Goal: Task Accomplishment & Management: Use online tool/utility

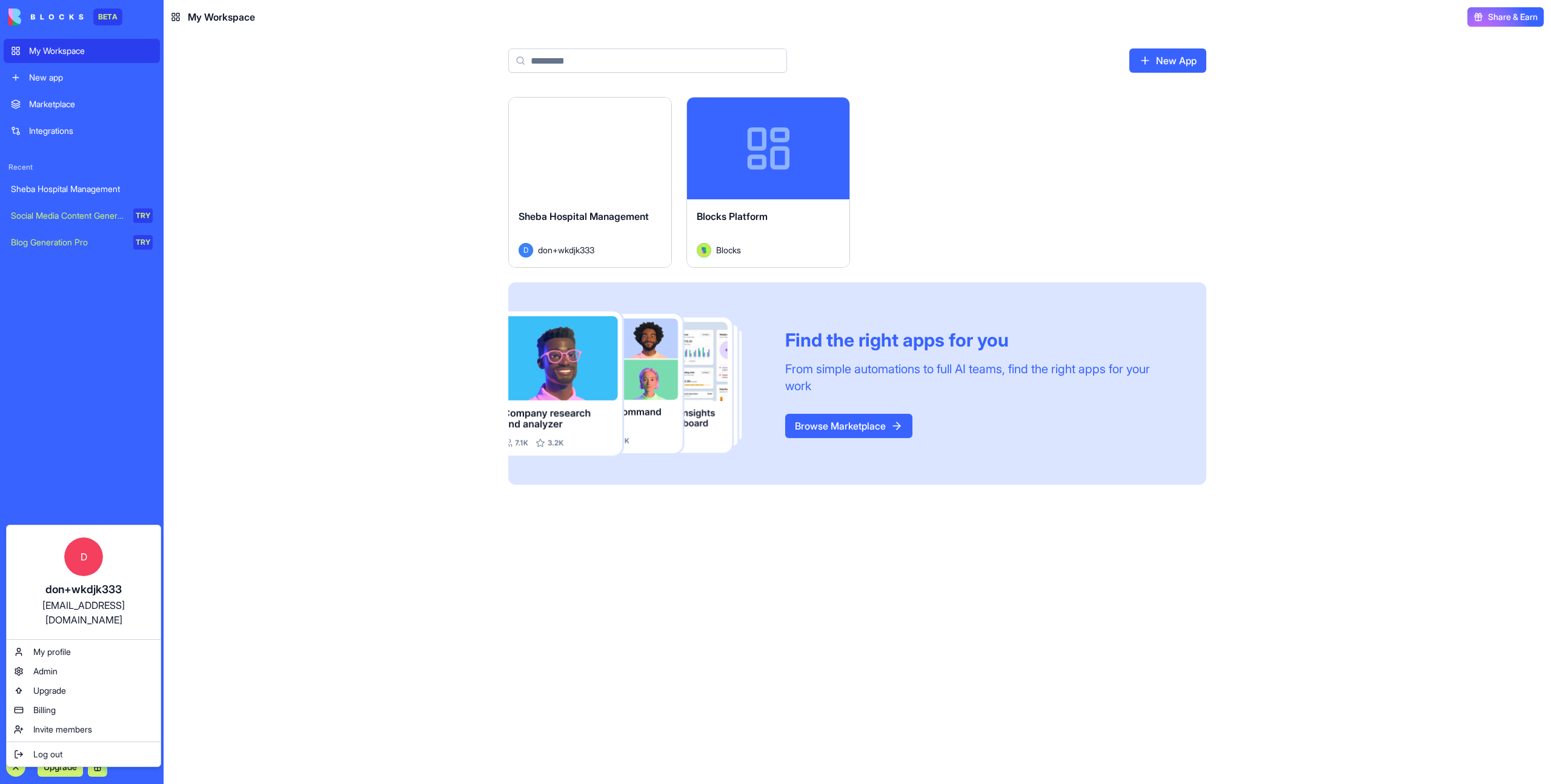
click at [422, 663] on html "BETA My Workspace New app Marketplace Integrations Recent Sheba Hospital Manage…" at bounding box center [775, 392] width 1551 height 784
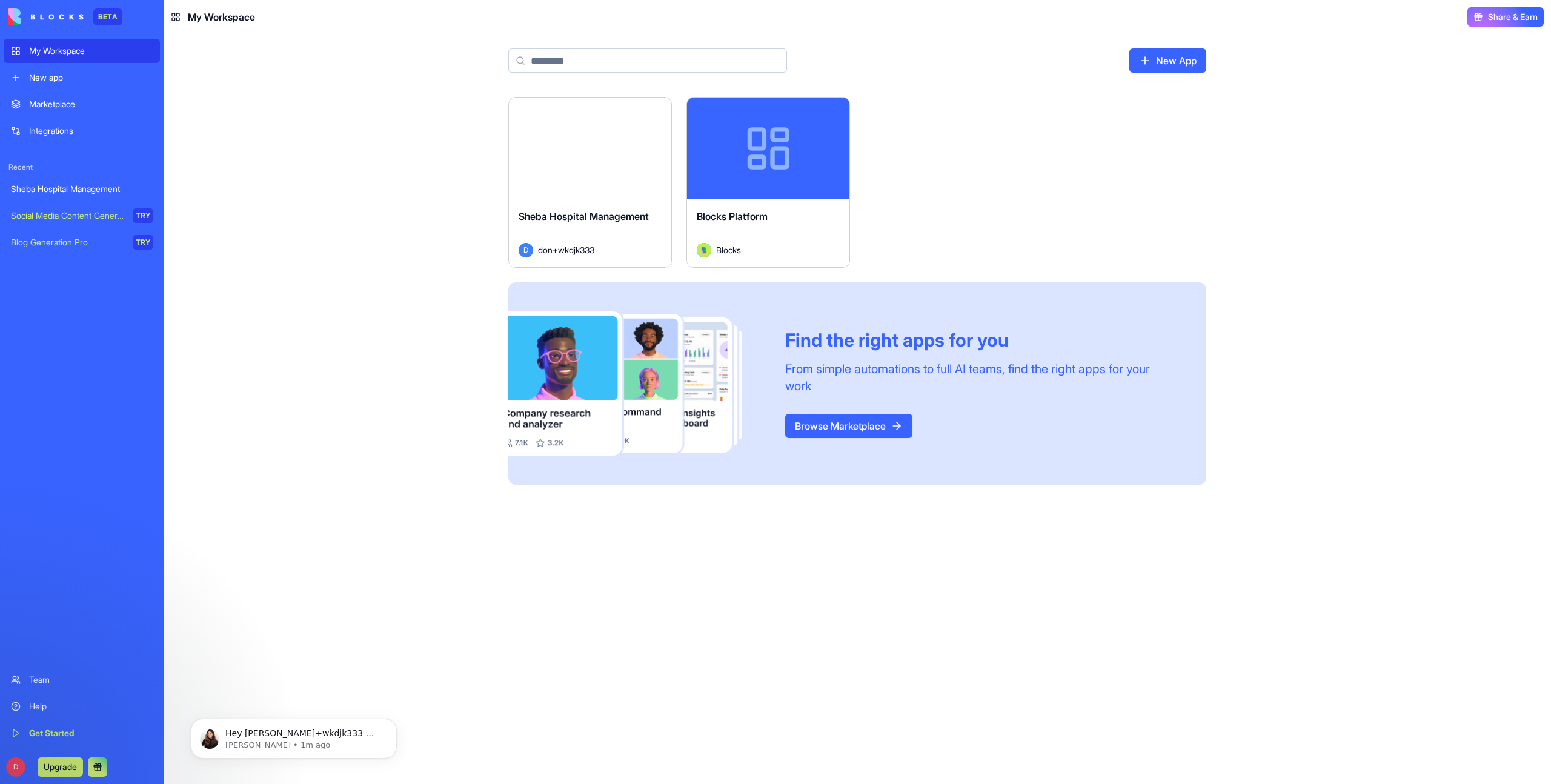
click at [66, 73] on div "New app" at bounding box center [91, 77] width 123 height 12
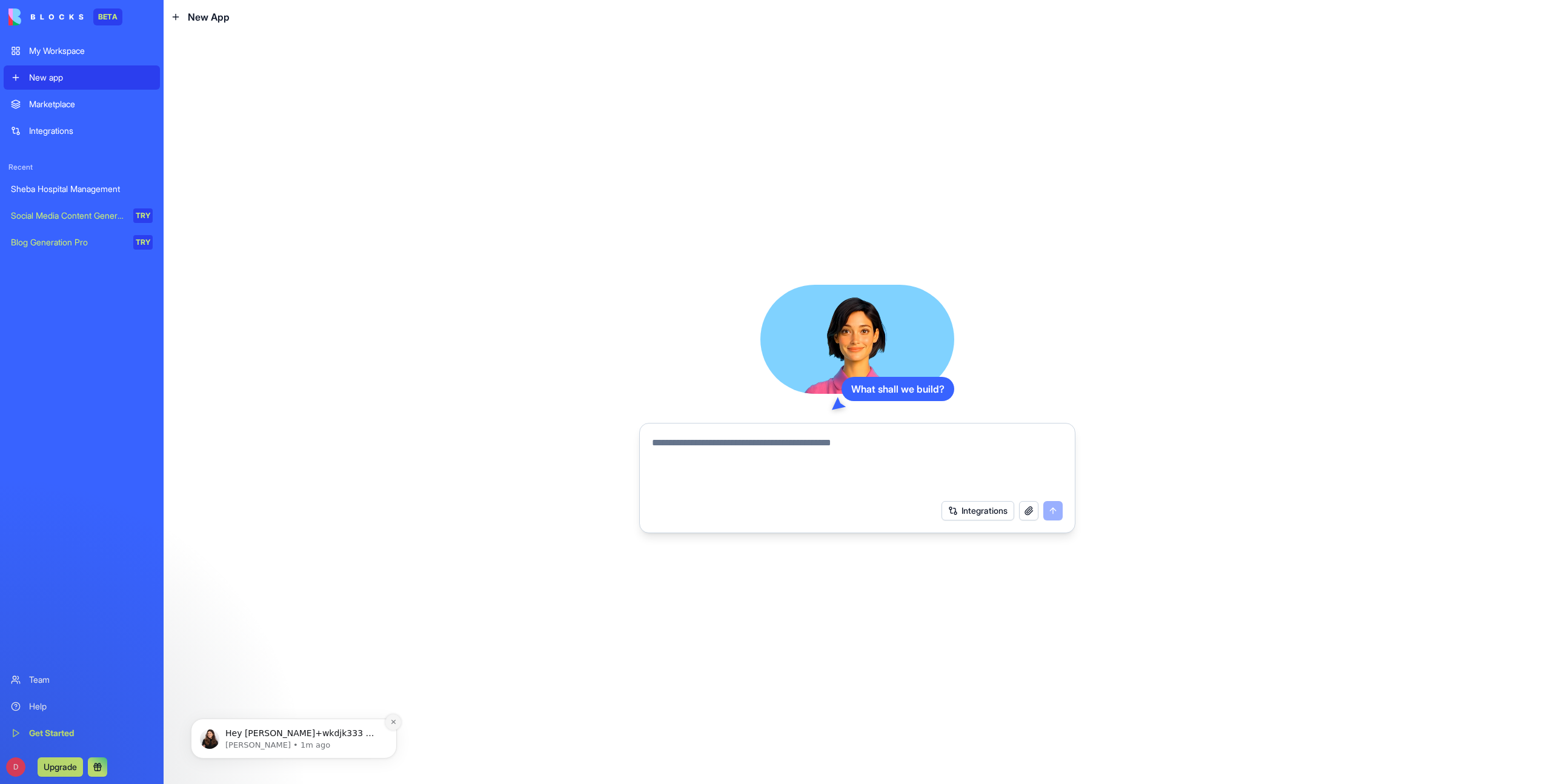
click at [398, 718] on button "Dismiss notification" at bounding box center [393, 721] width 16 height 16
